Goal: Information Seeking & Learning: Learn about a topic

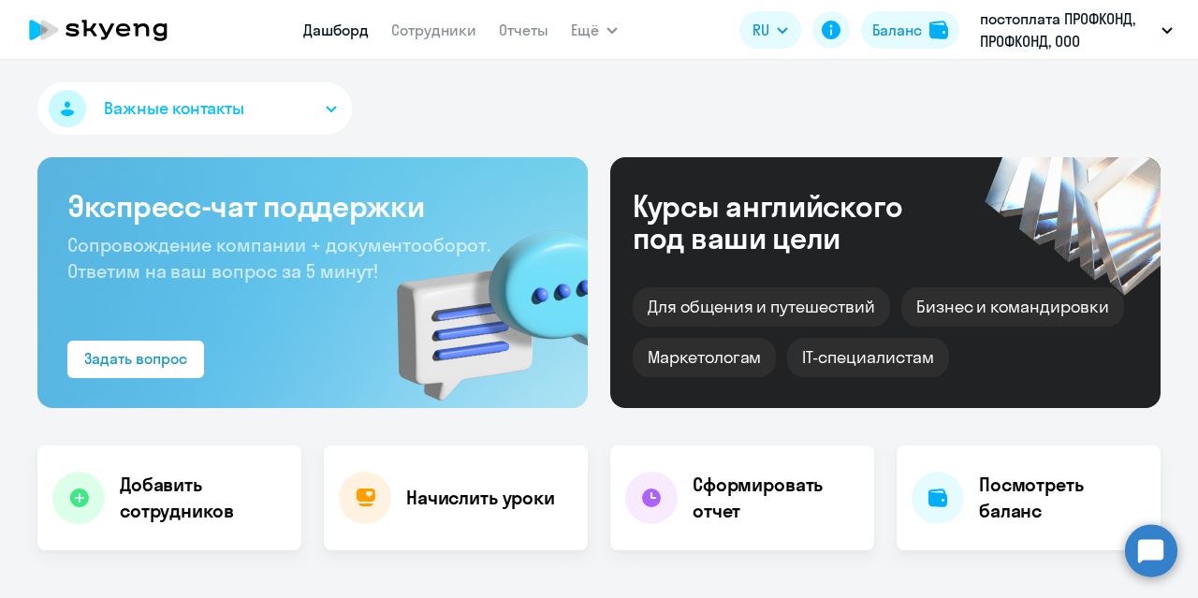
select select "30"
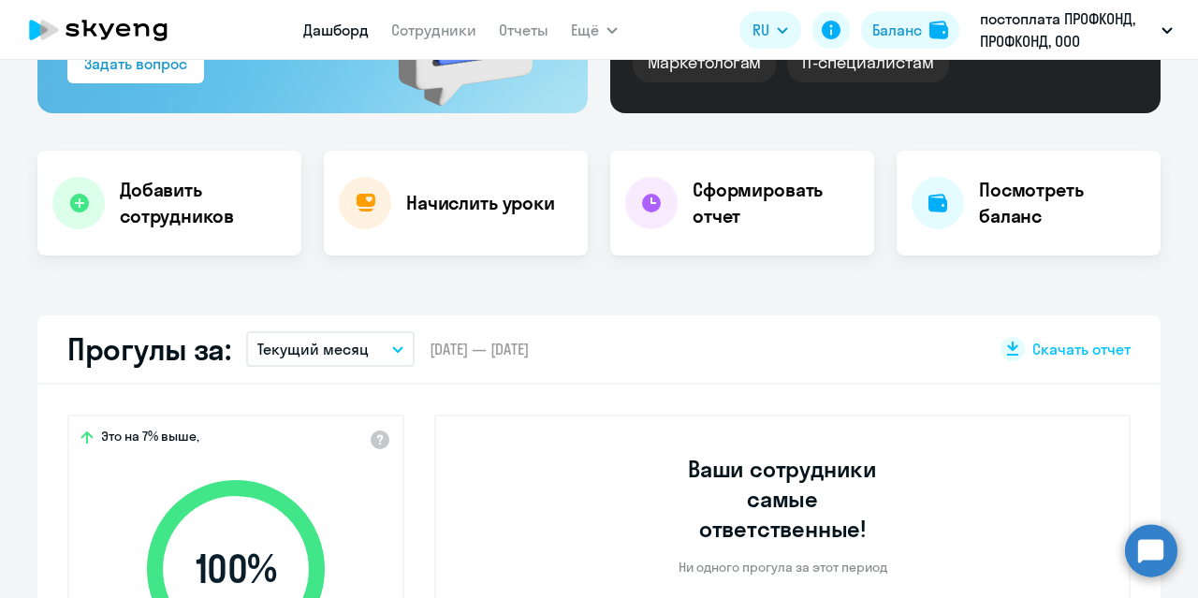
scroll to position [374, 0]
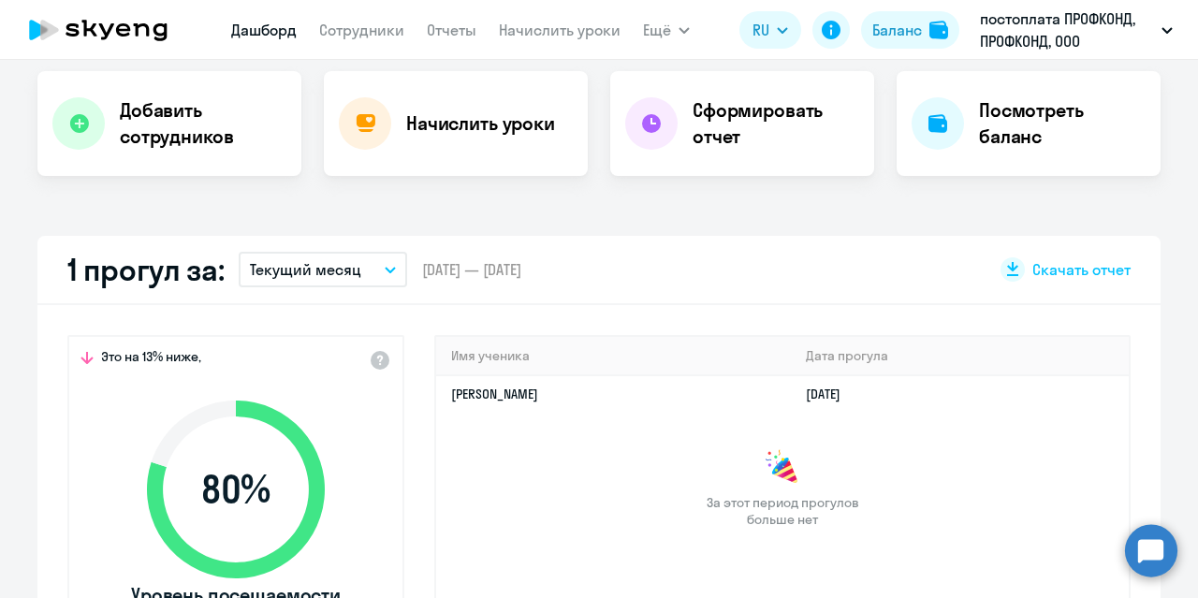
scroll to position [468, 0]
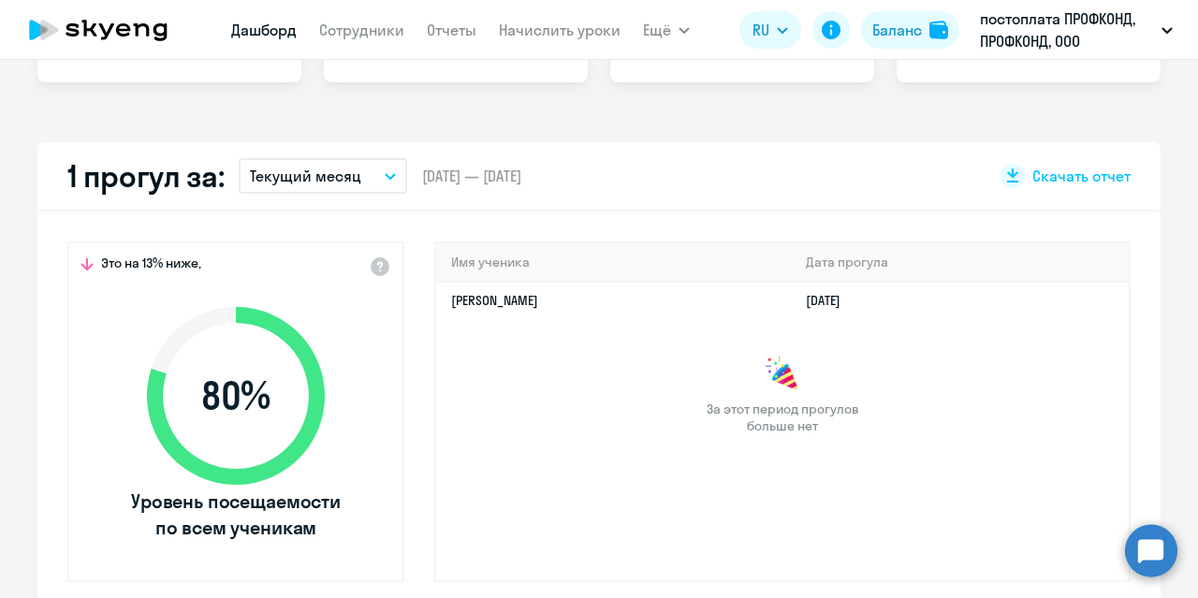
select select "30"
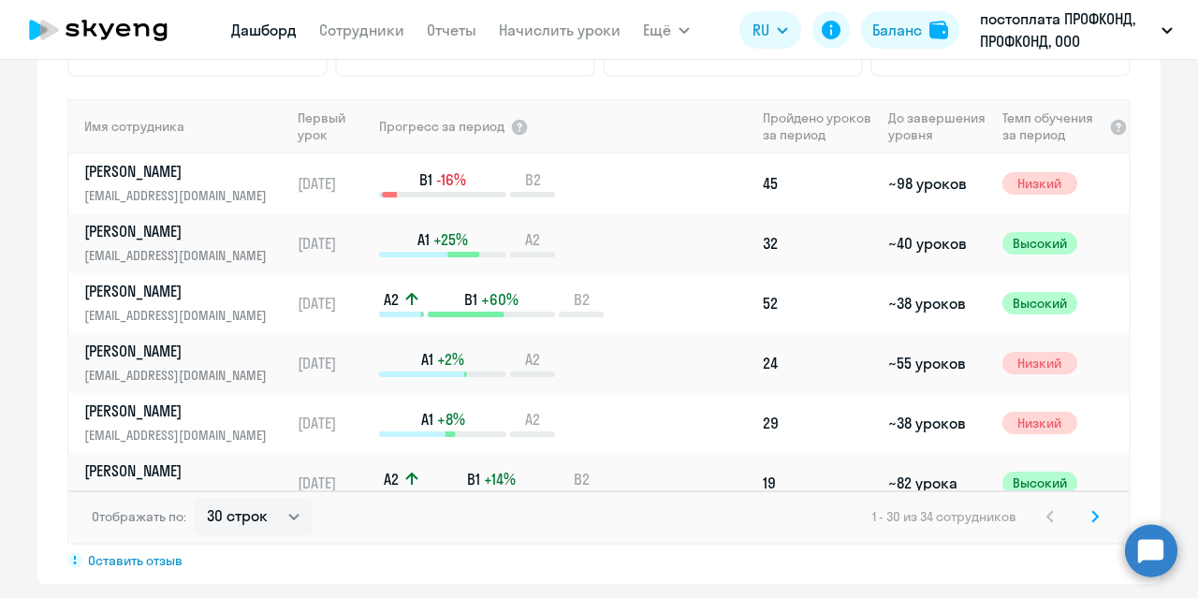
scroll to position [1030, 0]
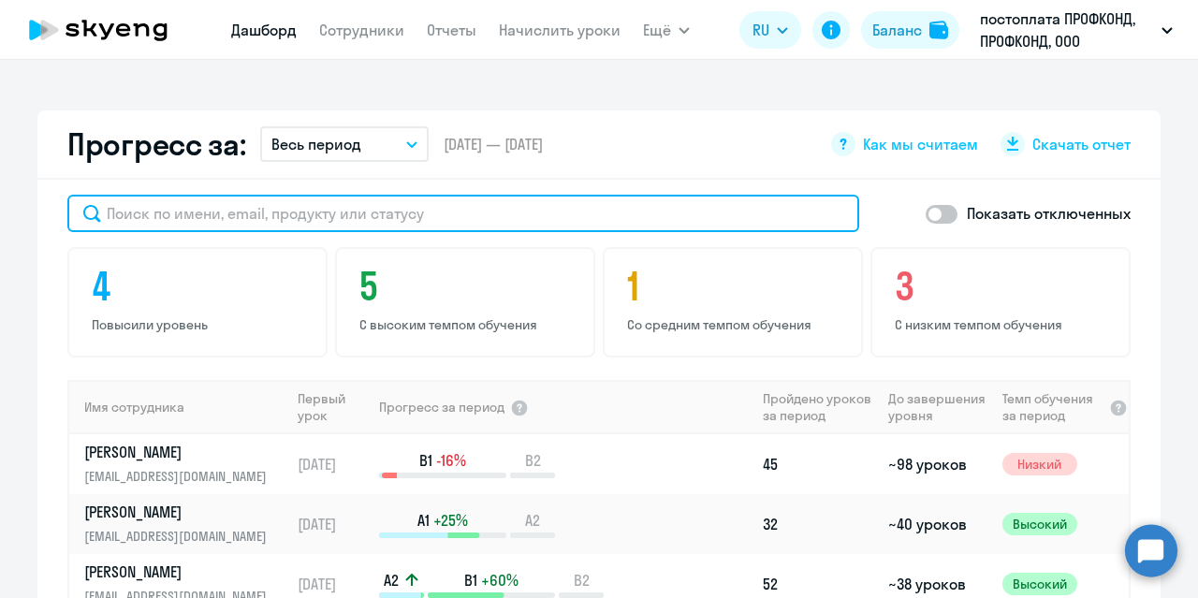
click at [145, 216] on input "text" at bounding box center [463, 213] width 792 height 37
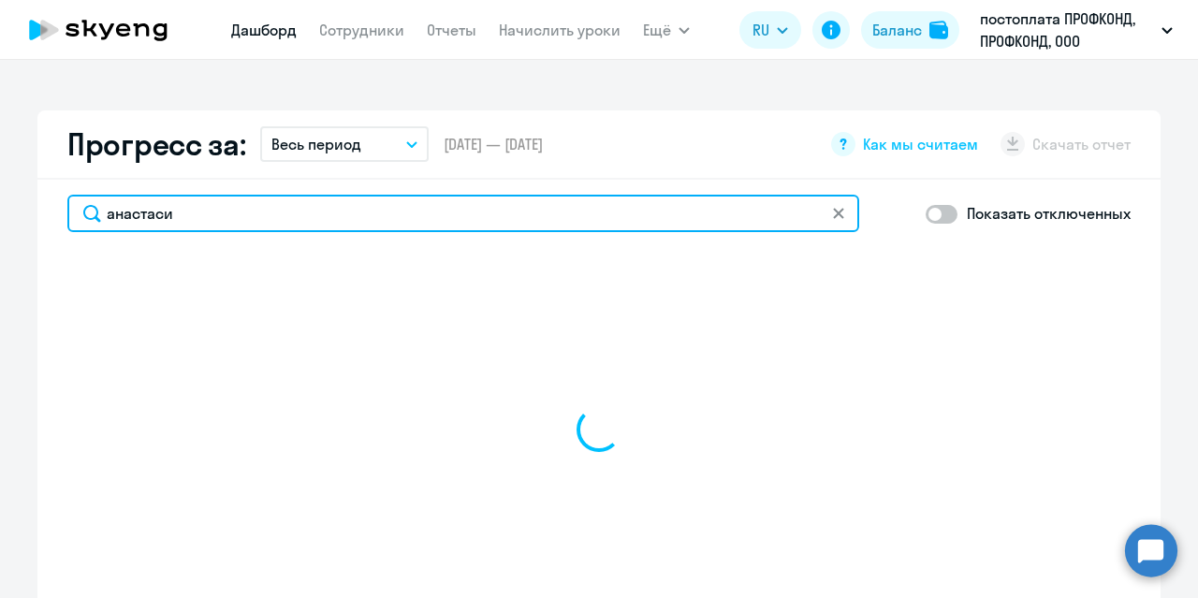
type input "[PERSON_NAME]"
select select "30"
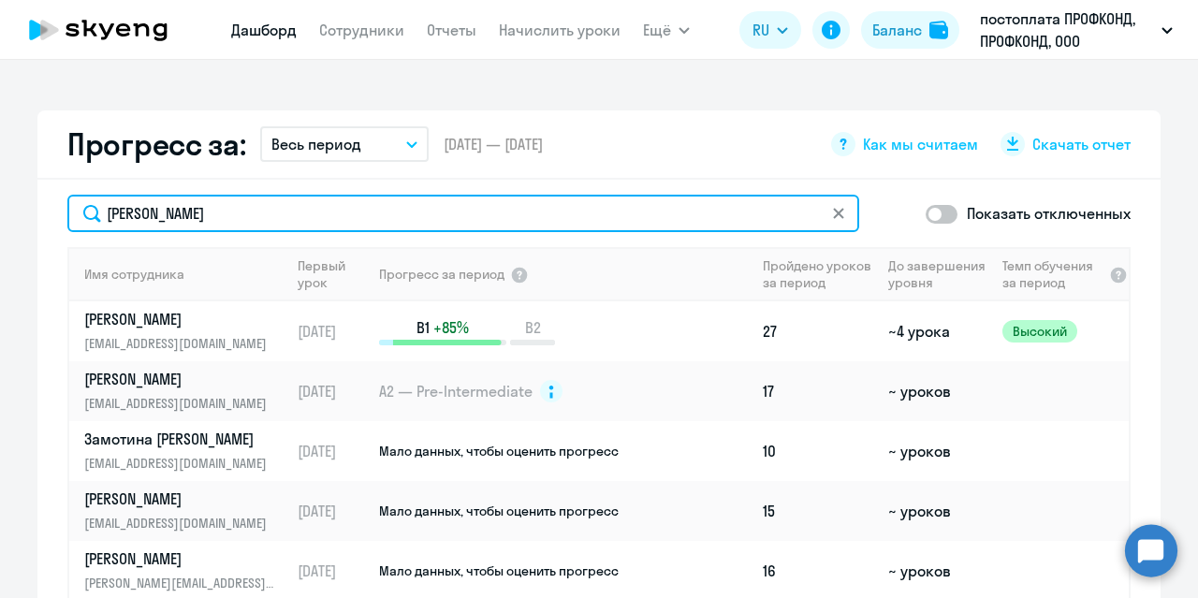
scroll to position [1123, 0]
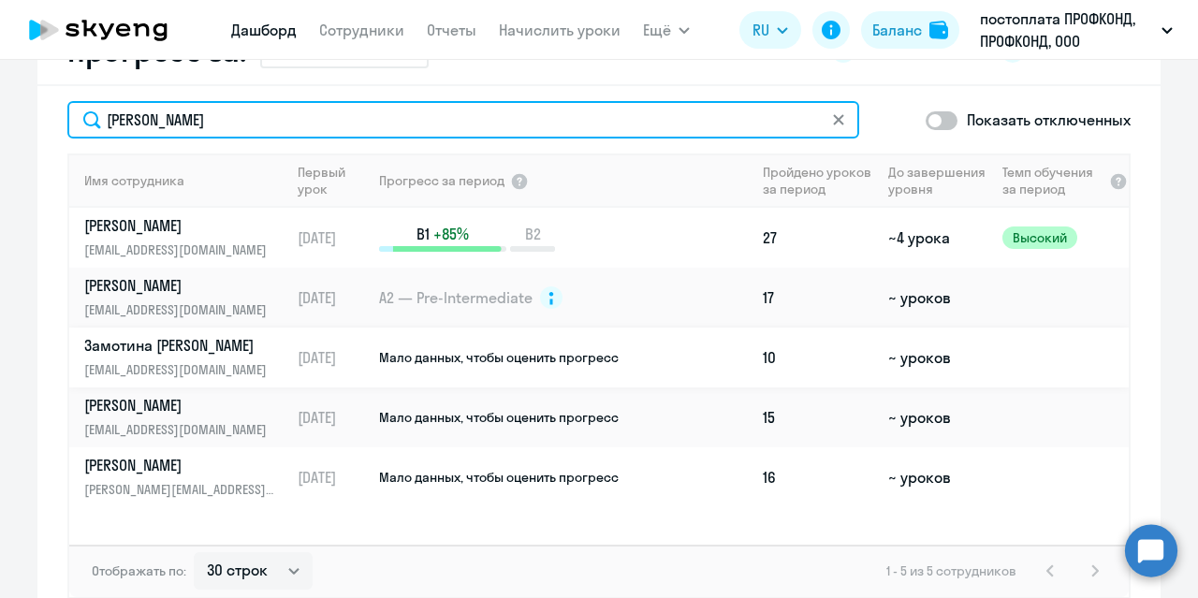
type input "[PERSON_NAME]"
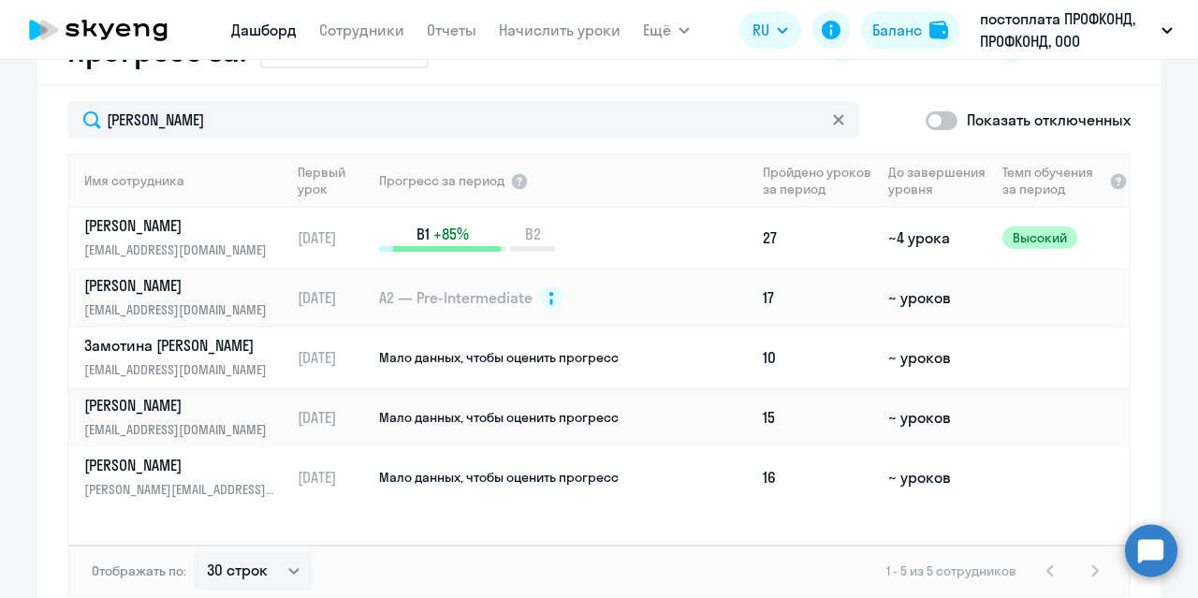
click at [179, 349] on p "Замотина [PERSON_NAME]" at bounding box center [180, 345] width 193 height 21
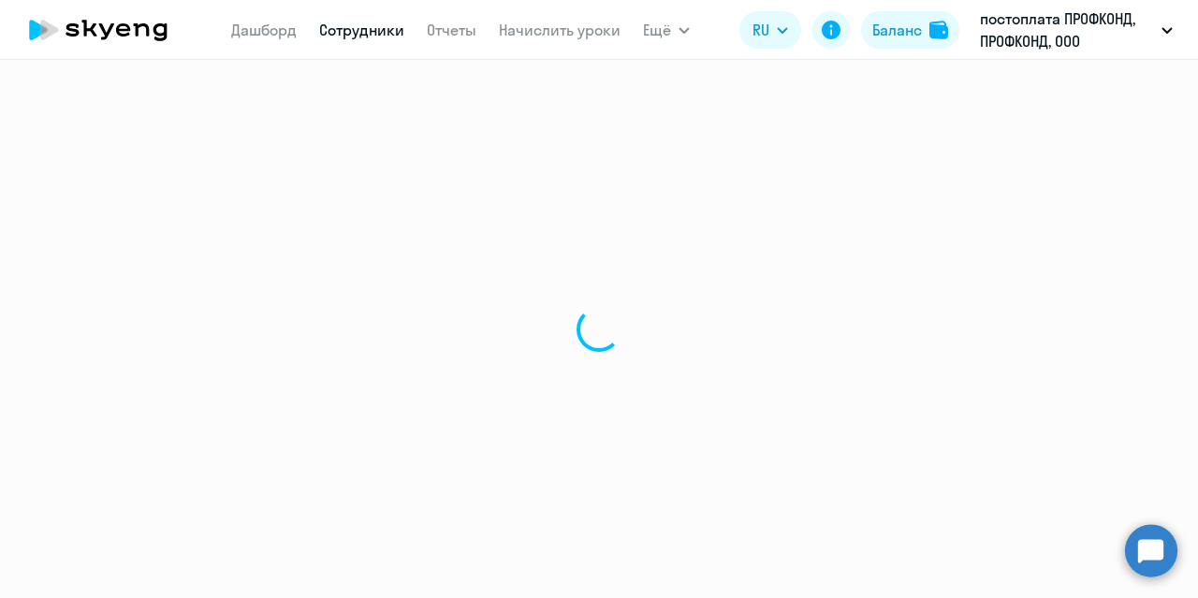
select select "english"
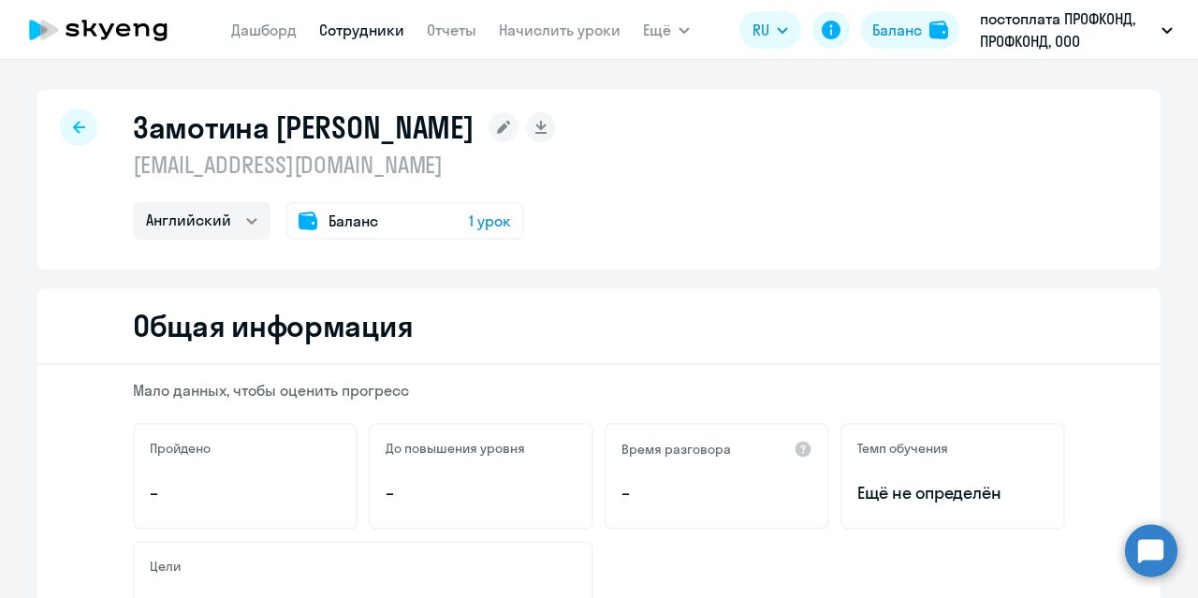
click at [370, 33] on link "Сотрудники" at bounding box center [361, 30] width 85 height 19
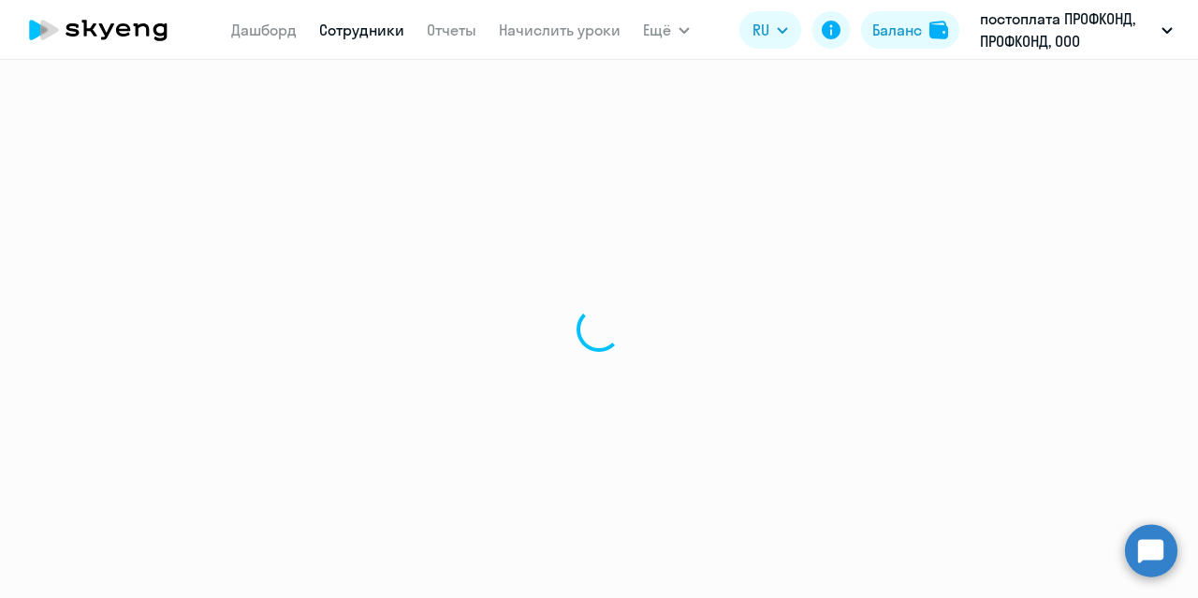
select select "30"
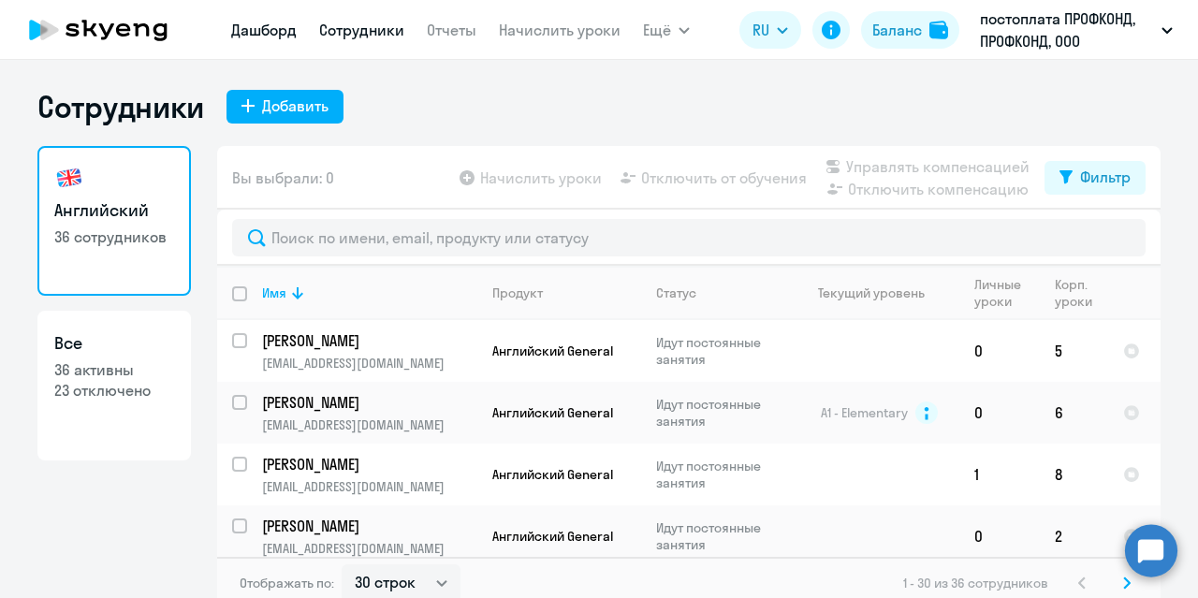
click at [276, 29] on link "Дашборд" at bounding box center [264, 30] width 66 height 19
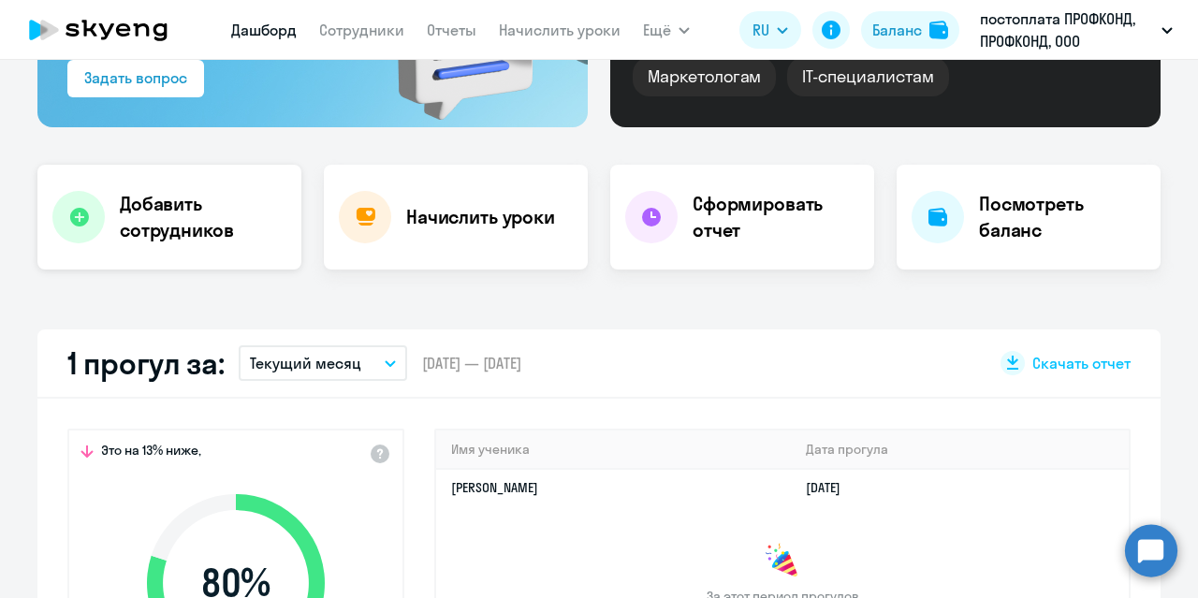
scroll to position [374, 0]
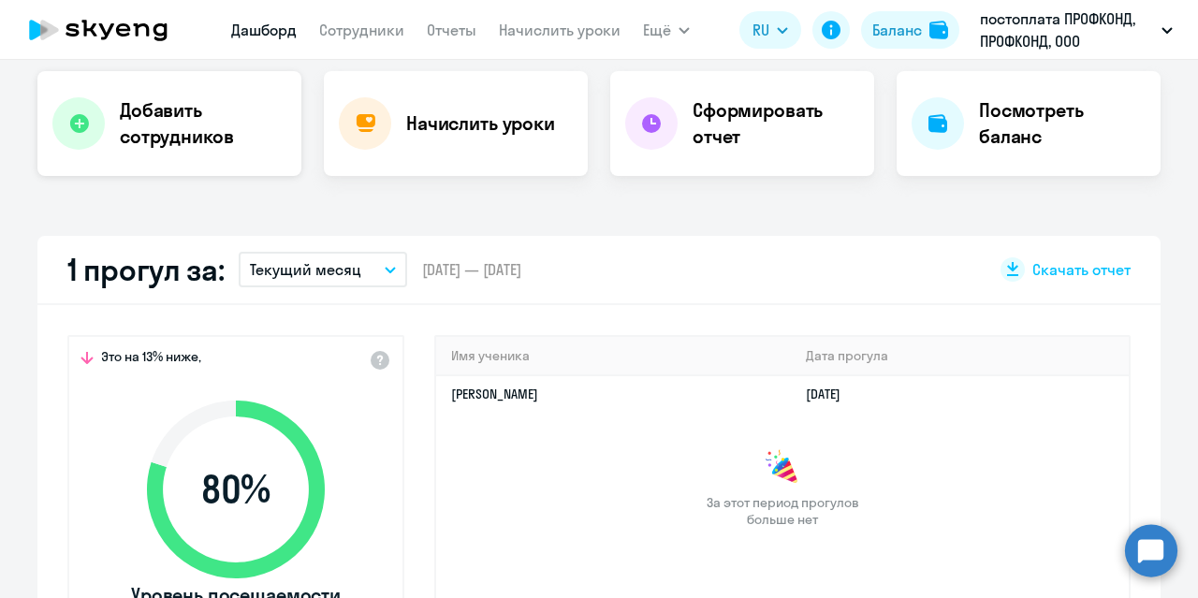
select select "30"
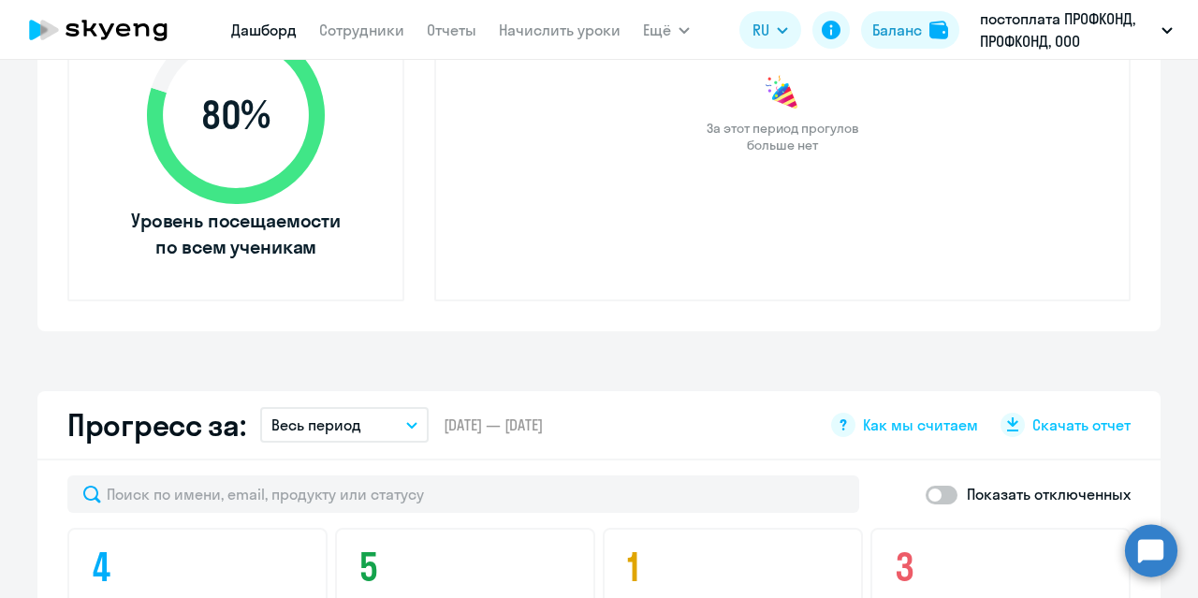
scroll to position [936, 0]
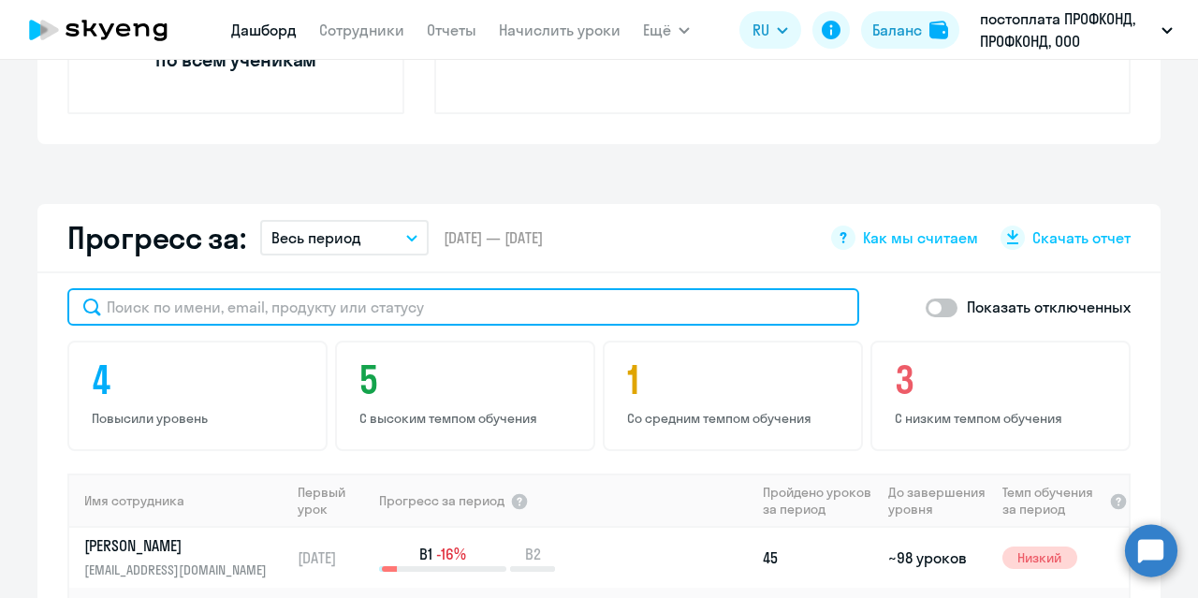
click at [256, 307] on input "text" at bounding box center [463, 306] width 792 height 37
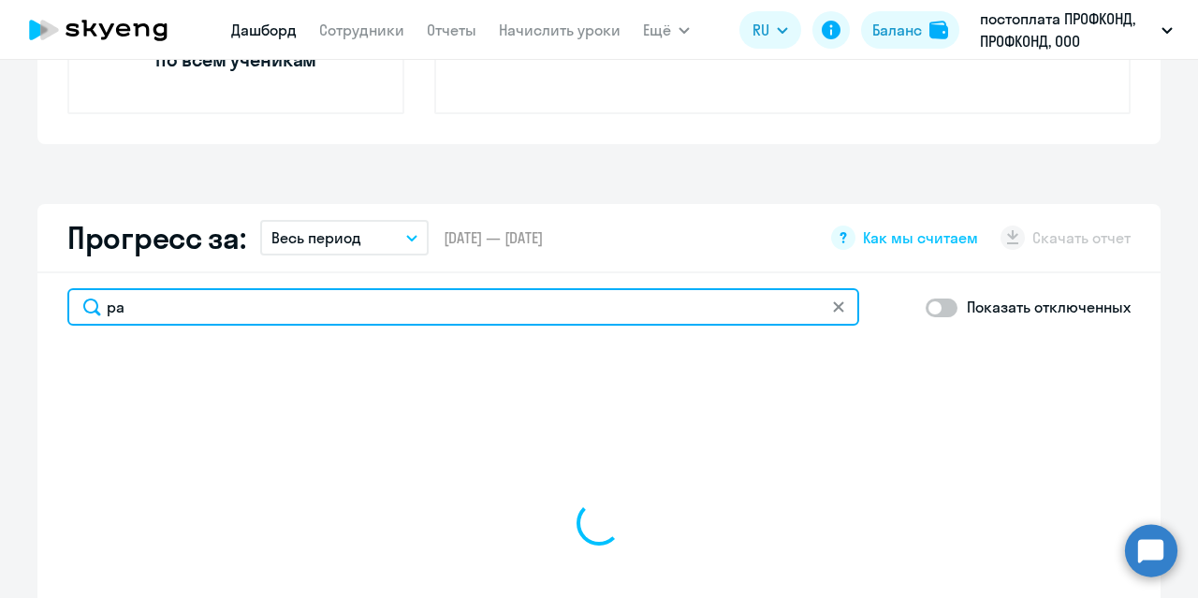
type input "рав"
select select "30"
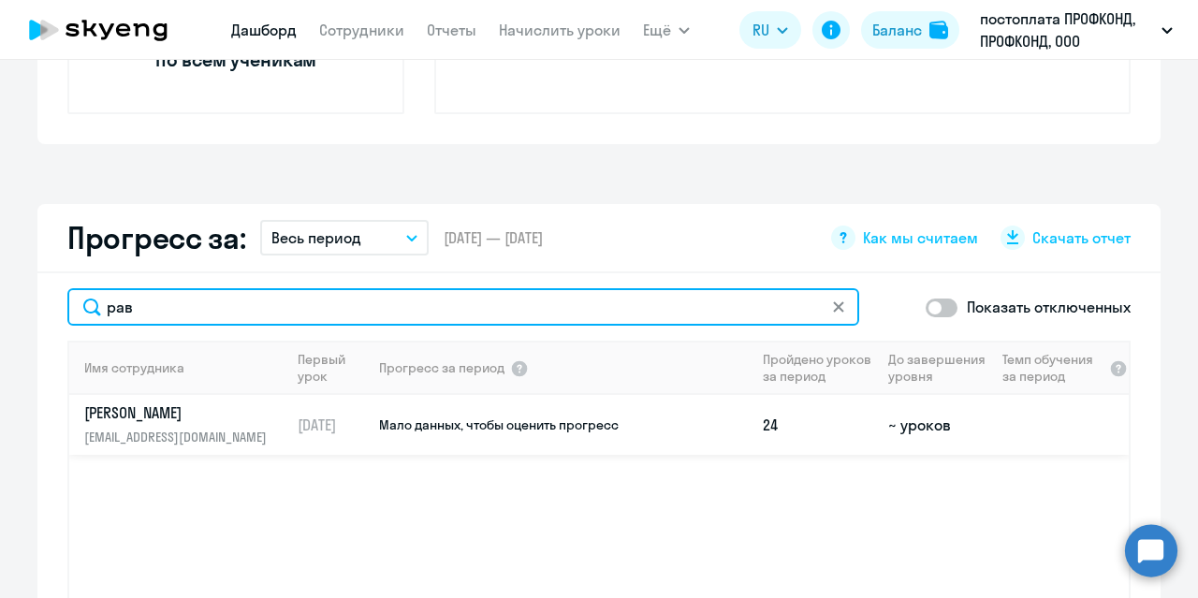
type input "рав"
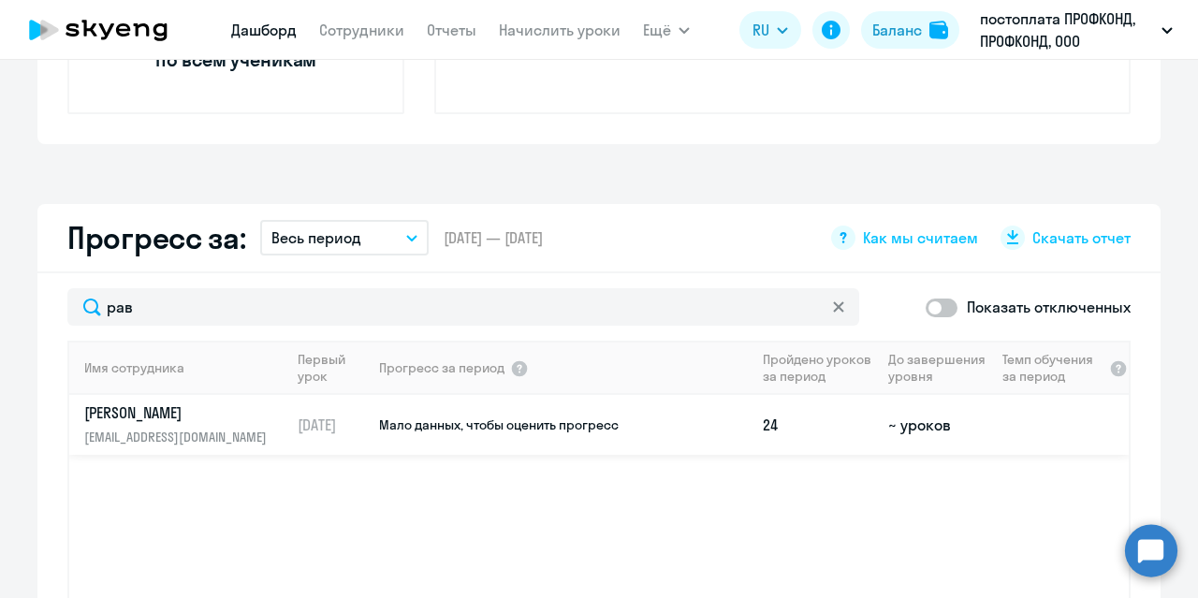
click at [195, 428] on p "[EMAIL_ADDRESS][DOMAIN_NAME]" at bounding box center [180, 437] width 193 height 21
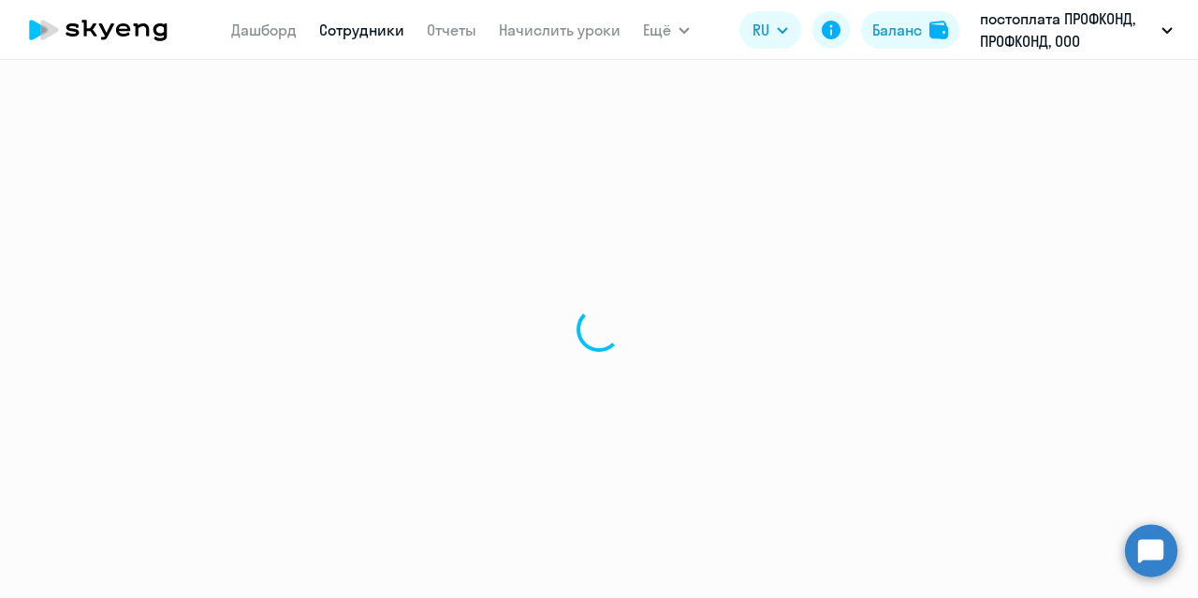
select select "english"
